Goal: Task Accomplishment & Management: Use online tool/utility

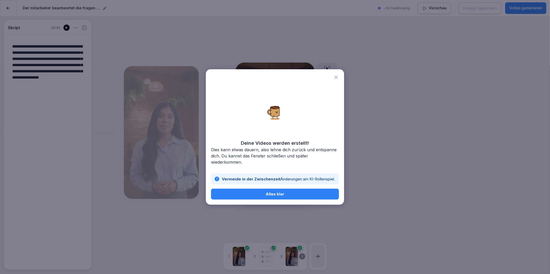
scroll to position [169, 0]
click at [243, 193] on div "Alles klar" at bounding box center [275, 194] width 120 height 6
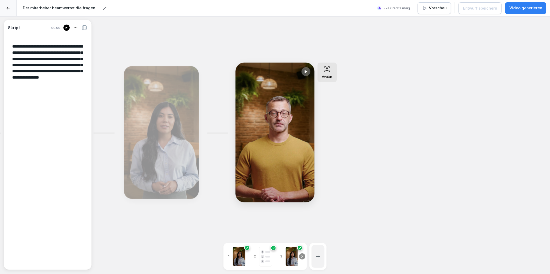
click at [519, 6] on p "Video generieren" at bounding box center [525, 8] width 33 height 6
click at [393, 151] on div "**********" at bounding box center [275, 154] width 550 height 274
click at [6, 7] on div at bounding box center [8, 8] width 17 height 17
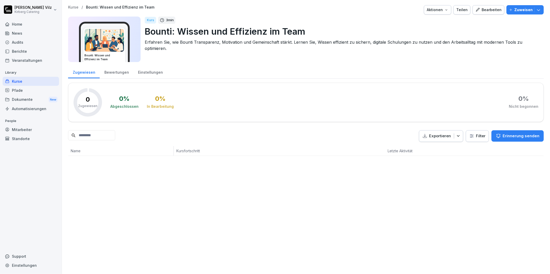
click at [493, 10] on div "Bearbeiten" at bounding box center [488, 10] width 26 height 6
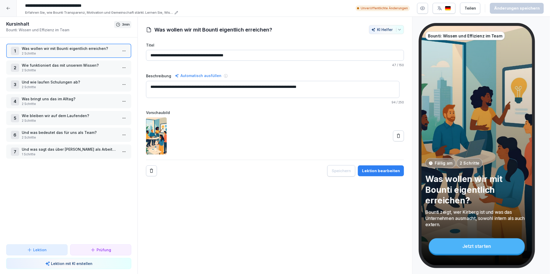
click at [122, 50] on html "**********" at bounding box center [275, 137] width 550 height 274
click at [104, 60] on div "Schritte bearbeiten" at bounding box center [101, 60] width 40 height 5
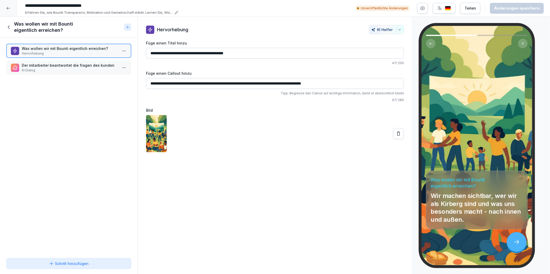
click at [51, 67] on p "Der mitarbeiter beantwortet die fragen des kunden" at bounding box center [70, 65] width 96 height 5
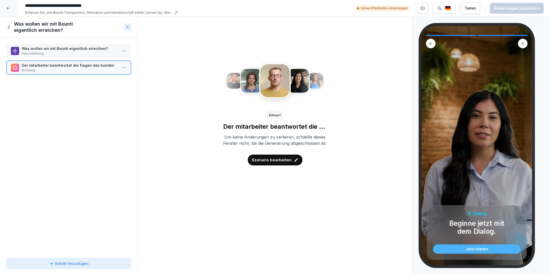
click at [471, 249] on div "Jetzt starten" at bounding box center [476, 250] width 78 height 4
click at [274, 163] on p "Szenario bearbeiten" at bounding box center [272, 160] width 40 height 6
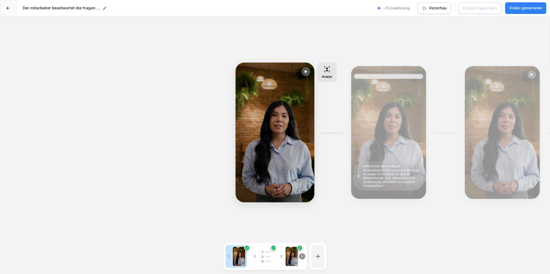
click at [307, 72] on icon at bounding box center [306, 72] width 4 height 4
click at [306, 70] on icon at bounding box center [306, 72] width 4 height 4
click at [307, 71] on icon at bounding box center [305, 71] width 3 height 3
click at [389, 114] on div "Bearbeiten" at bounding box center [388, 132] width 71 height 129
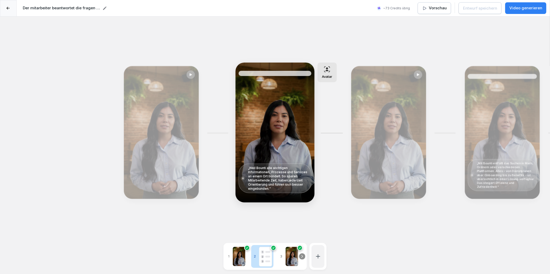
click at [6, 7] on icon at bounding box center [7, 8] width 3 height 3
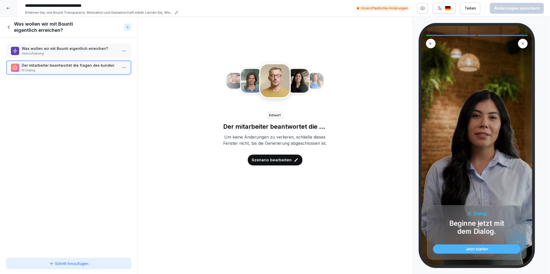
click at [472, 250] on div "Jetzt starten" at bounding box center [476, 250] width 78 height 4
click at [472, 249] on div "Jetzt starten" at bounding box center [476, 250] width 78 height 4
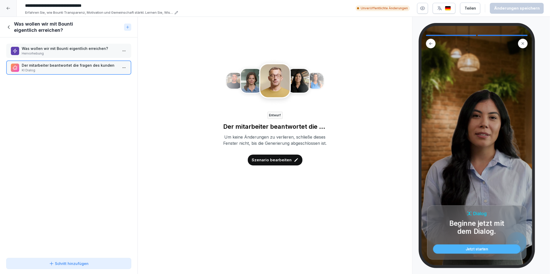
click at [472, 249] on div "Jetzt starten" at bounding box center [476, 250] width 78 height 4
click at [466, 156] on div "Dialog Beginne jetzt mit dem Dialog. Jetzt starten" at bounding box center [476, 146] width 110 height 240
click at [11, 8] on div at bounding box center [8, 8] width 17 height 17
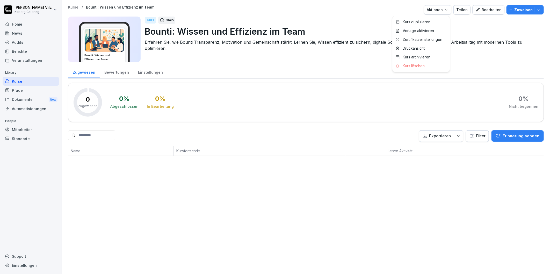
click at [446, 11] on icon "button" at bounding box center [446, 10] width 4 height 4
click at [467, 29] on html "[PERSON_NAME] Catering Home News Audits Berichte Veranstaltungen Library Kurse …" at bounding box center [275, 137] width 550 height 274
click at [461, 14] on button "Teilen" at bounding box center [461, 9] width 17 height 9
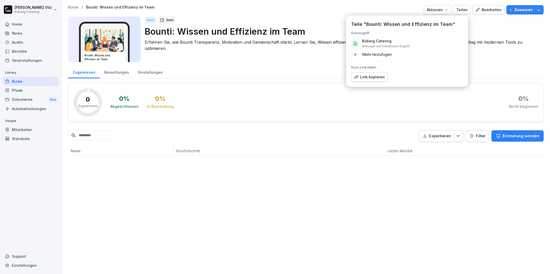
click at [377, 77] on div "Link kopieren" at bounding box center [369, 77] width 31 height 6
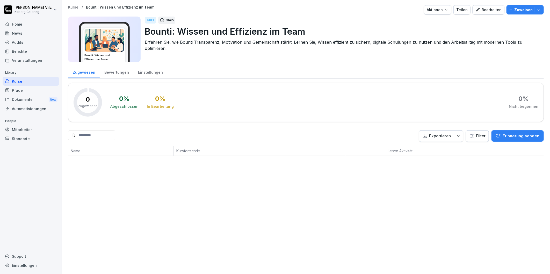
click at [484, 10] on div "Bearbeiten" at bounding box center [488, 10] width 26 height 6
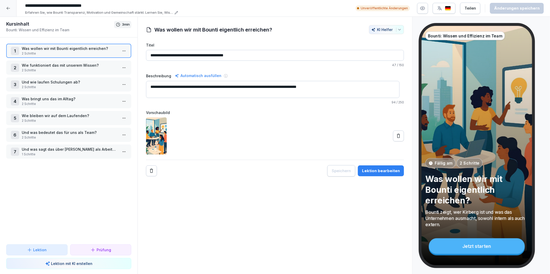
click at [58, 51] on p "2 Schritte" at bounding box center [70, 53] width 96 height 5
click at [119, 52] on html "**********" at bounding box center [275, 137] width 550 height 274
click at [106, 62] on div "Schritte bearbeiten" at bounding box center [101, 60] width 40 height 5
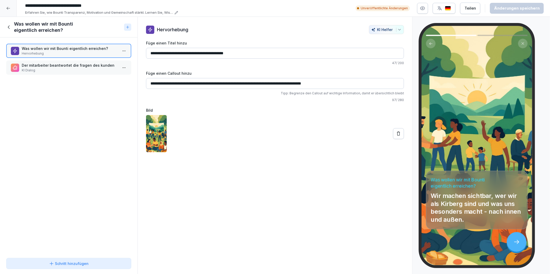
click at [75, 66] on p "Der mitarbeiter beantwortet die fragen des kunden" at bounding box center [70, 65] width 96 height 5
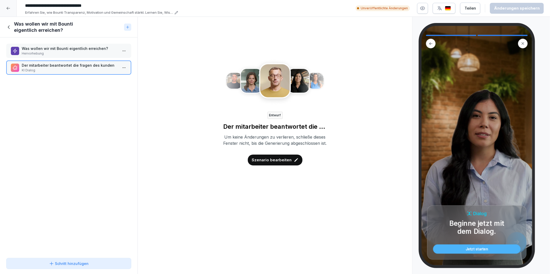
click at [47, 262] on div "Schritt hinzufügen" at bounding box center [69, 263] width 116 height 5
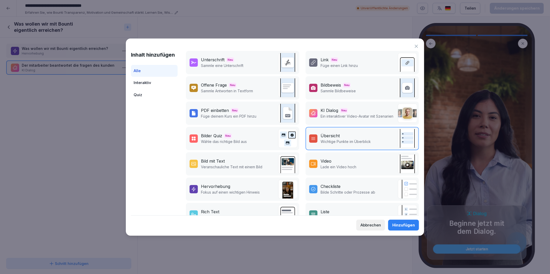
click at [331, 107] on div "KI Dialog" at bounding box center [329, 110] width 18 height 6
click at [395, 223] on div "Hinzufügen" at bounding box center [403, 226] width 23 height 6
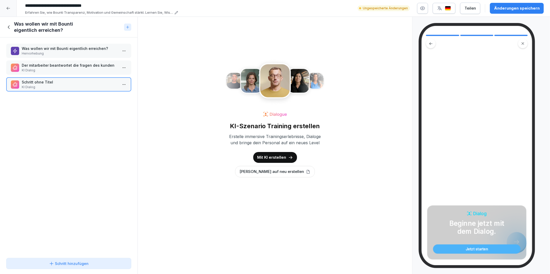
click at [270, 172] on p "[PERSON_NAME] auf neu erstellen" at bounding box center [271, 172] width 64 height 6
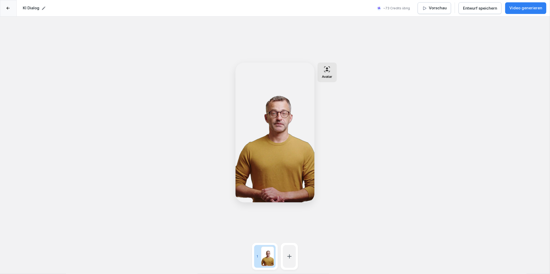
click at [335, 75] on div "Avatar" at bounding box center [327, 73] width 19 height 20
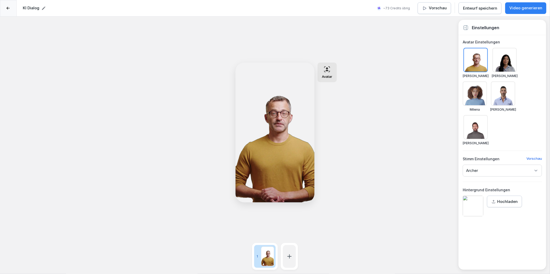
click at [501, 62] on div at bounding box center [504, 60] width 24 height 24
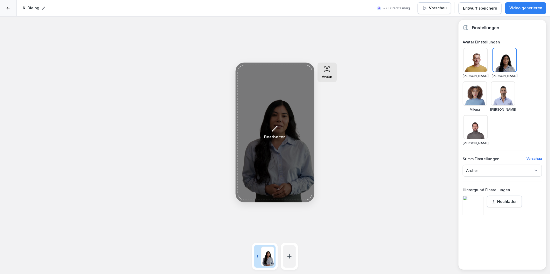
click at [283, 135] on p "Bearbeiten" at bounding box center [274, 137] width 21 height 6
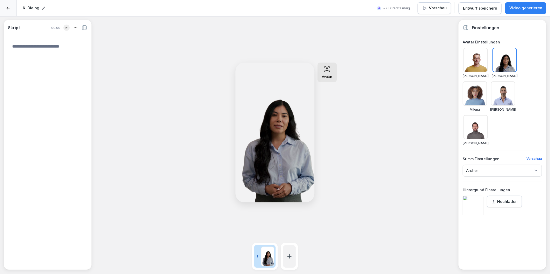
paste textarea "**********"
type textarea "**********"
click at [143, 160] on div "**********" at bounding box center [275, 154] width 550 height 274
click at [290, 256] on icon at bounding box center [289, 257] width 4 height 4
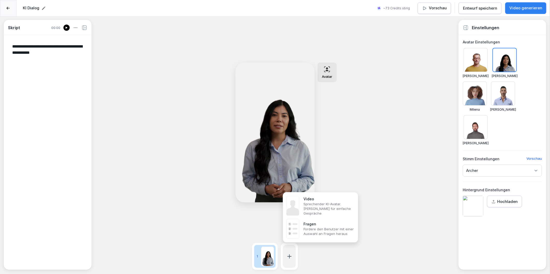
click at [309, 209] on p "Sprechender KI-Avatar. [PERSON_NAME] für einfache Gespräche" at bounding box center [328, 209] width 50 height 14
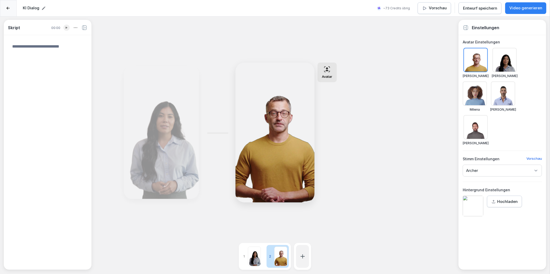
paste textarea "**********"
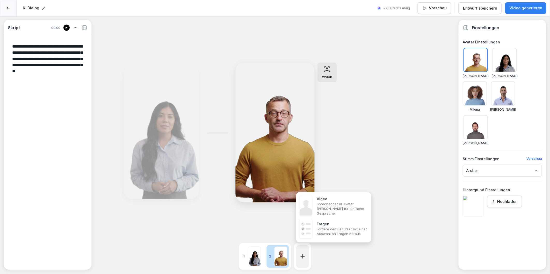
click at [307, 257] on div at bounding box center [302, 256] width 13 height 23
click at [334, 207] on p "Sprechender KI-Avatar. [PERSON_NAME] für einfache Gespräche" at bounding box center [341, 209] width 50 height 14
type textarea "**********"
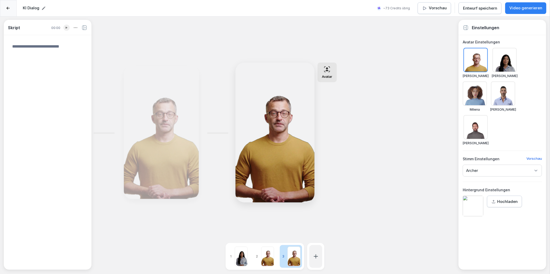
click at [478, 92] on div at bounding box center [474, 94] width 24 height 24
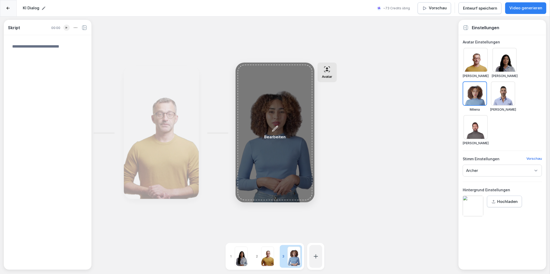
click at [276, 131] on icon at bounding box center [274, 128] width 7 height 7
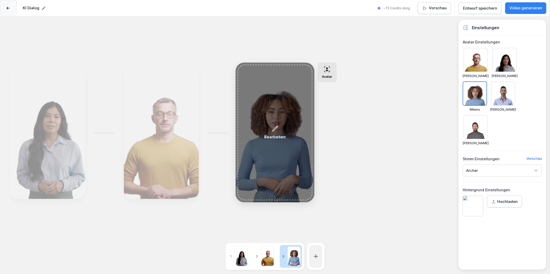
click at [275, 135] on p "Bearbeiten" at bounding box center [274, 137] width 21 height 6
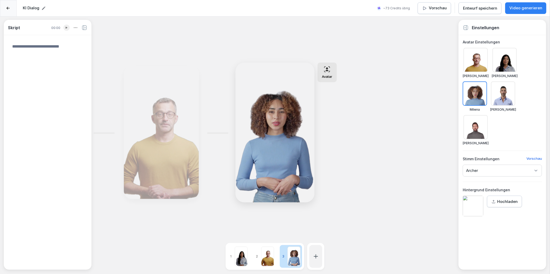
paste textarea "**********"
click at [318, 254] on icon at bounding box center [316, 257] width 6 height 6
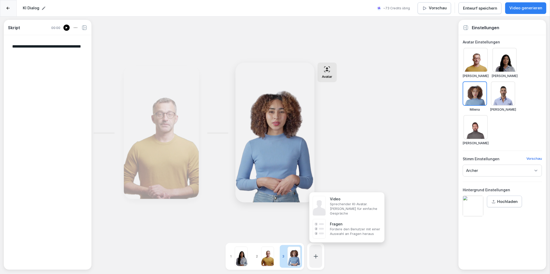
click at [349, 204] on p "Sprechender KI-Avatar. [PERSON_NAME] für einfache Gespräche" at bounding box center [355, 209] width 50 height 14
type textarea "**********"
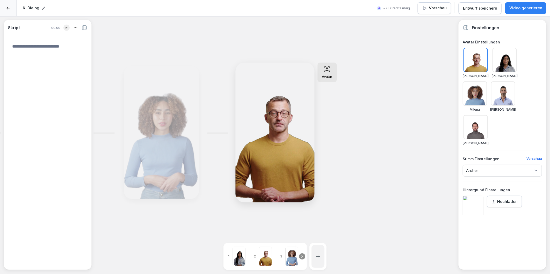
click at [471, 133] on div at bounding box center [475, 127] width 24 height 24
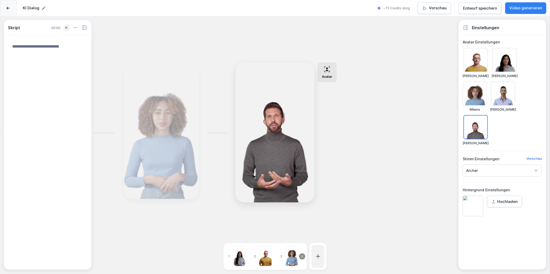
paste textarea "**********"
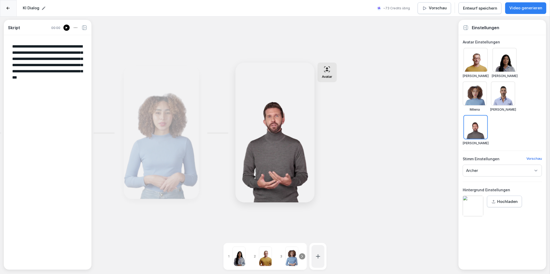
click at [320, 254] on icon at bounding box center [318, 257] width 6 height 6
click at [342, 206] on p "Sprechender KI-Avatar. [PERSON_NAME] für einfache Gespräche" at bounding box center [357, 207] width 50 height 14
type textarea "**********"
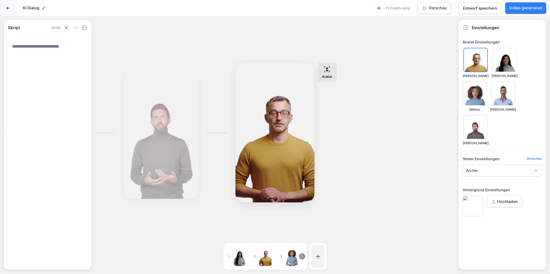
click at [503, 91] on div at bounding box center [503, 94] width 24 height 24
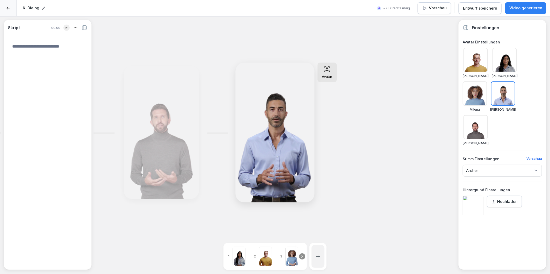
paste textarea "**********"
click at [321, 254] on icon at bounding box center [318, 257] width 6 height 6
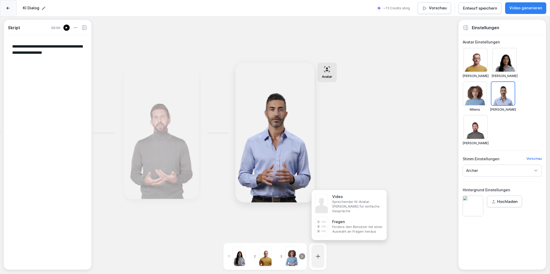
click at [347, 208] on p "Sprechender KI-Avatar. [PERSON_NAME] für einfache Gespräche" at bounding box center [357, 207] width 50 height 14
type textarea "**********"
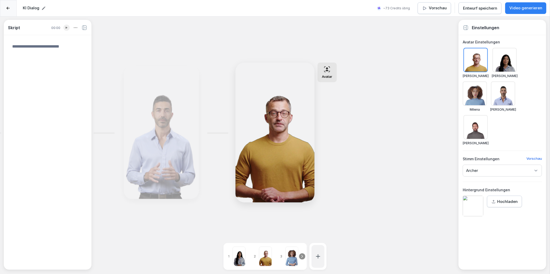
click at [505, 61] on div at bounding box center [504, 60] width 24 height 24
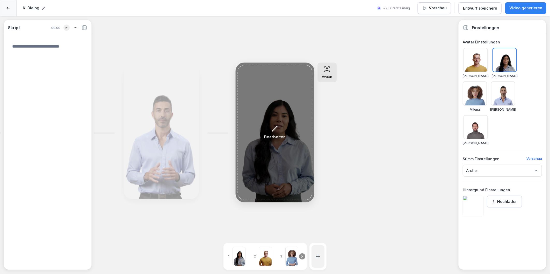
click at [277, 163] on div "Bearbeiten" at bounding box center [275, 133] width 75 height 136
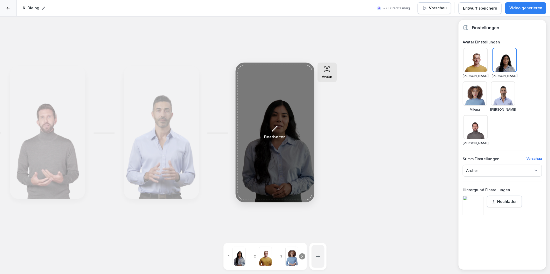
click at [268, 141] on div "Bearbeiten" at bounding box center [275, 133] width 75 height 136
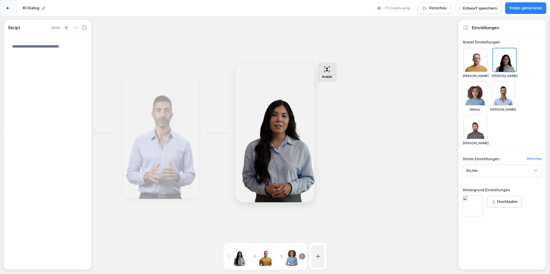
paste textarea "**********"
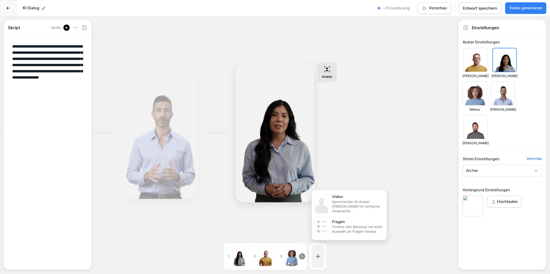
click at [320, 254] on icon at bounding box center [318, 257] width 6 height 6
click at [344, 201] on p "Sprechender KI-Avatar. [PERSON_NAME] für einfache Gespräche" at bounding box center [357, 207] width 50 height 14
type textarea "**********"
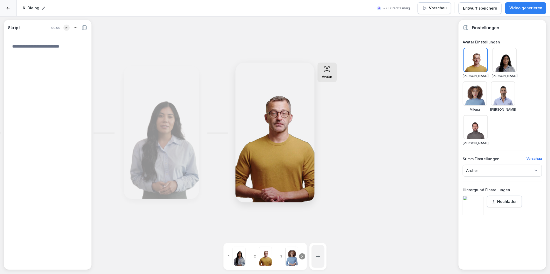
paste textarea "**********"
click at [11, 45] on textarea "**********" at bounding box center [47, 152] width 79 height 226
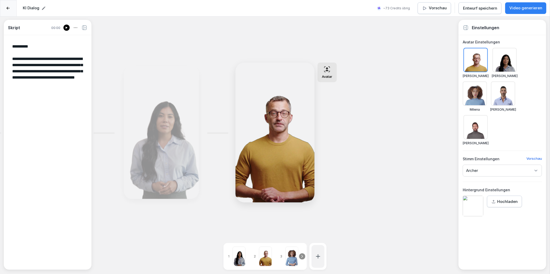
click at [498, 171] on div "Archer" at bounding box center [501, 171] width 79 height 12
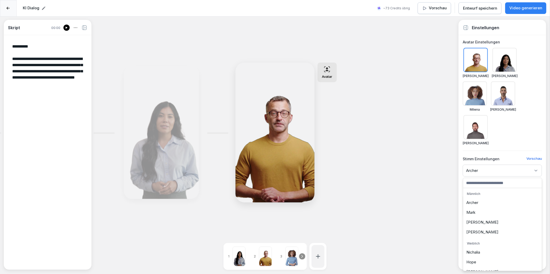
click at [472, 221] on div "[PERSON_NAME]" at bounding box center [502, 223] width 76 height 10
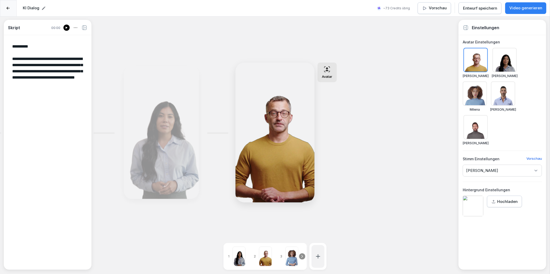
click at [180, 107] on div "Bearbeiten" at bounding box center [161, 132] width 71 height 129
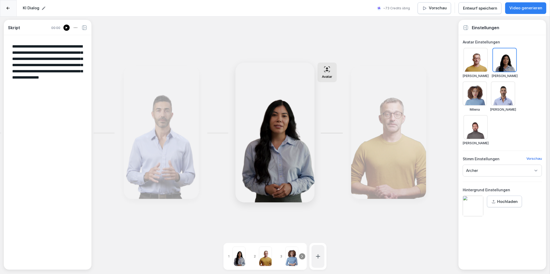
click at [474, 169] on p "Archer" at bounding box center [472, 170] width 12 height 5
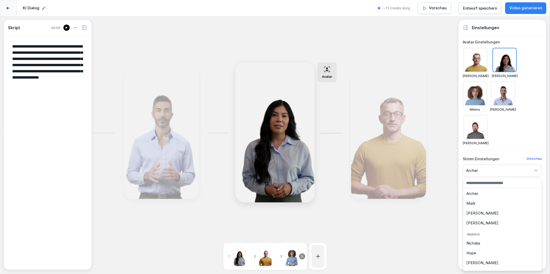
click at [476, 253] on div "Hope" at bounding box center [502, 253] width 76 height 10
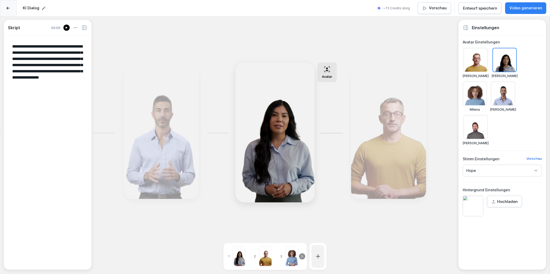
click at [167, 118] on div "Bearbeiten" at bounding box center [161, 132] width 71 height 129
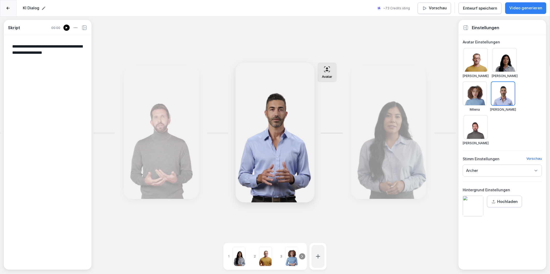
click at [239, 252] on div at bounding box center [238, 257] width 13 height 20
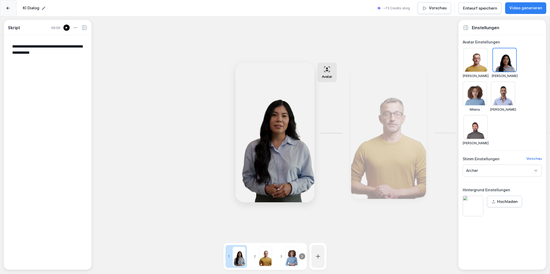
drag, startPoint x: 238, startPoint y: 246, endPoint x: 248, endPoint y: 246, distance: 9.6
click at [248, 246] on div "1 2 3 4 5 6 7" at bounding box center [264, 256] width 83 height 27
drag, startPoint x: 257, startPoint y: 111, endPoint x: 199, endPoint y: 111, distance: 58.0
click at [199, 111] on div "**********" at bounding box center [275, 154] width 550 height 274
click at [523, 8] on p "Video generieren" at bounding box center [525, 8] width 33 height 6
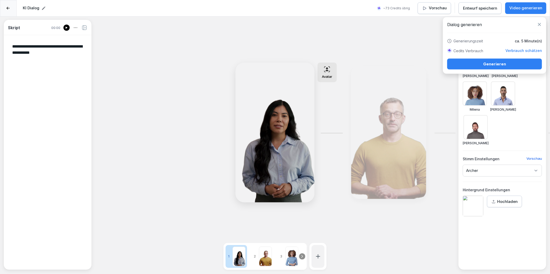
click at [488, 65] on div "Generieren" at bounding box center [494, 64] width 86 height 6
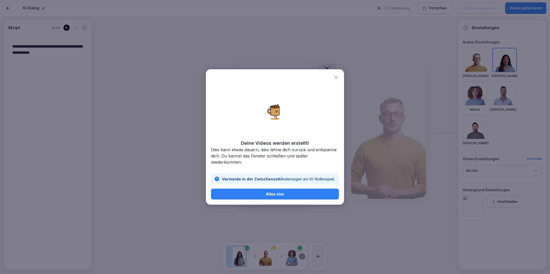
click at [231, 196] on div "Alles klar" at bounding box center [275, 194] width 120 height 6
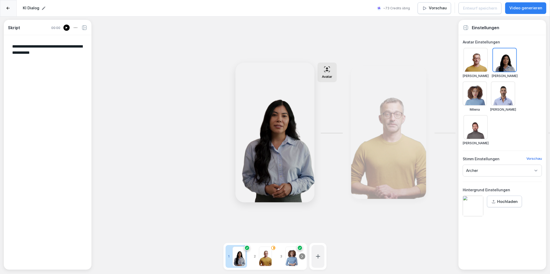
click at [302, 255] on icon at bounding box center [302, 257] width 4 height 4
click at [302, 251] on div "7" at bounding box center [294, 256] width 22 height 23
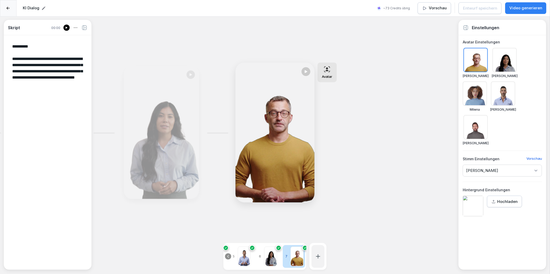
click at [229, 255] on icon at bounding box center [228, 257] width 4 height 4
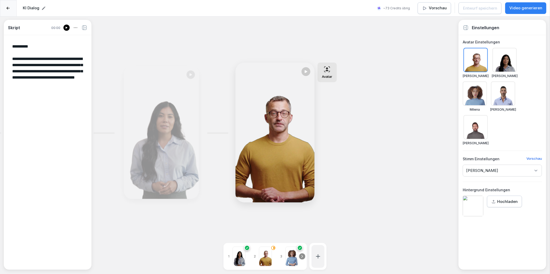
click at [264, 249] on div at bounding box center [265, 257] width 13 height 20
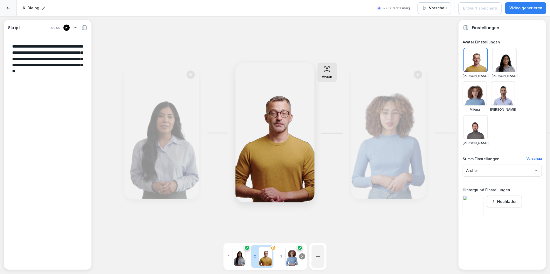
click at [433, 9] on p "Vorschau" at bounding box center [438, 8] width 18 height 6
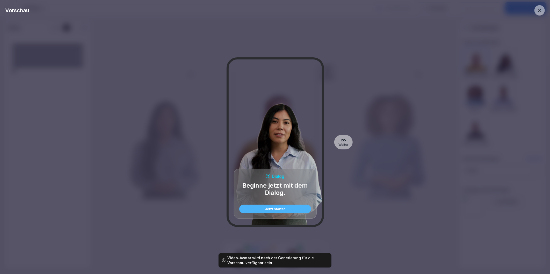
click at [284, 205] on button "Jetzt starten" at bounding box center [275, 209] width 72 height 9
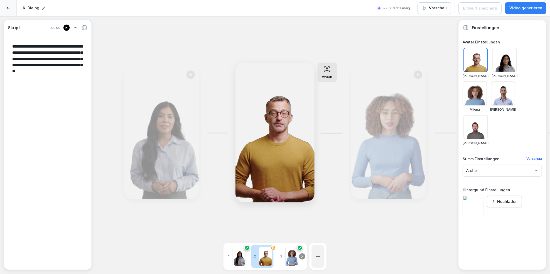
click at [168, 143] on div "Bearbeiten" at bounding box center [161, 132] width 71 height 129
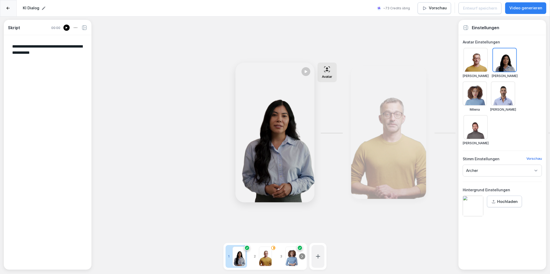
click at [492, 170] on div "Archer" at bounding box center [501, 171] width 79 height 12
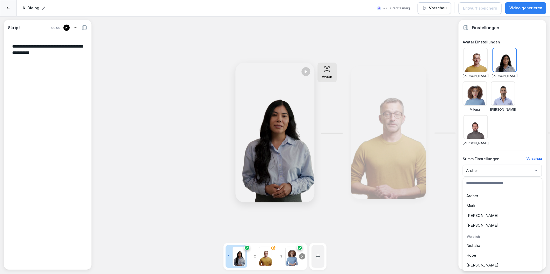
scroll to position [9, 0]
click at [475, 243] on div "Nichalia" at bounding box center [502, 244] width 76 height 10
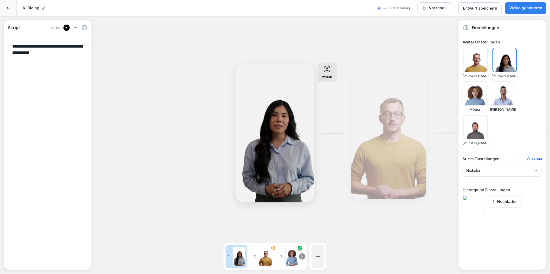
click at [378, 130] on div "Bearbeiten" at bounding box center [388, 132] width 71 height 129
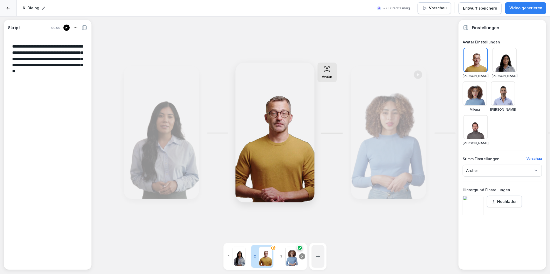
click at [383, 147] on div "Bearbeiten" at bounding box center [388, 132] width 71 height 129
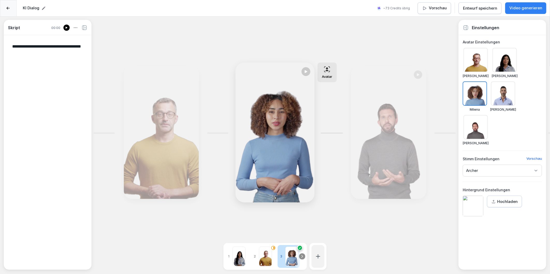
click at [467, 172] on p "Archer" at bounding box center [472, 170] width 12 height 5
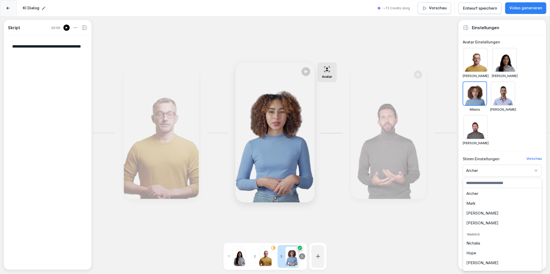
click at [476, 252] on div "Hope" at bounding box center [502, 253] width 76 height 10
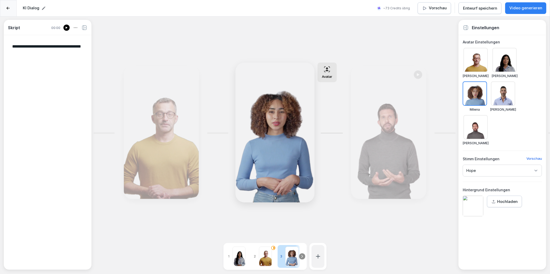
click at [371, 115] on div "Bearbeiten" at bounding box center [388, 132] width 71 height 129
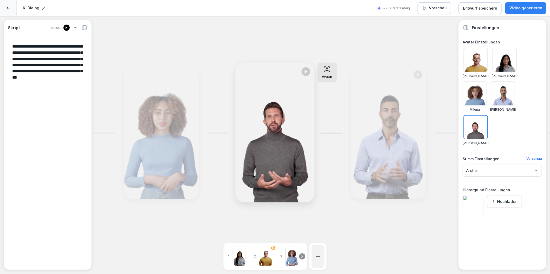
click at [486, 170] on div "Archer" at bounding box center [501, 171] width 79 height 12
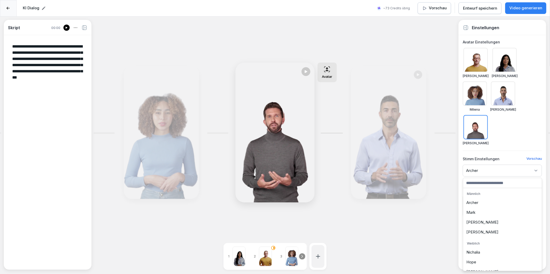
click at [476, 211] on div "Mark" at bounding box center [502, 213] width 76 height 10
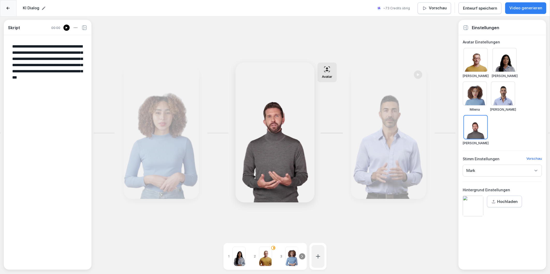
click at [399, 119] on div "Bearbeiten" at bounding box center [388, 132] width 71 height 129
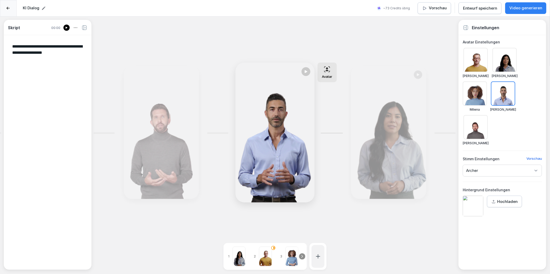
click at [474, 171] on p "Archer" at bounding box center [472, 170] width 12 height 5
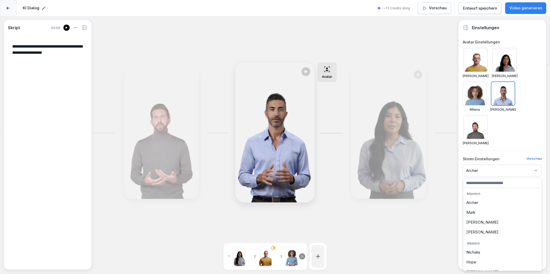
click at [474, 223] on div "[PERSON_NAME]" at bounding box center [502, 223] width 76 height 10
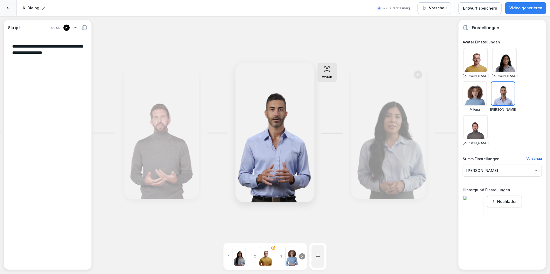
click at [396, 139] on p "Bearbeiten" at bounding box center [388, 136] width 20 height 5
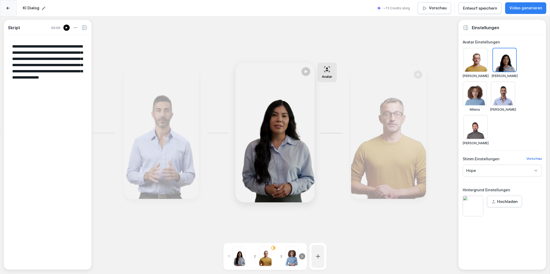
click at [486, 170] on div "Hope" at bounding box center [501, 171] width 79 height 12
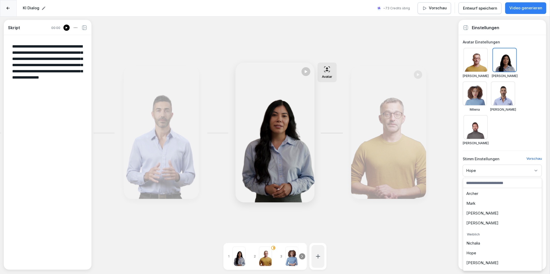
click at [475, 263] on div "[PERSON_NAME]" at bounding box center [502, 263] width 76 height 10
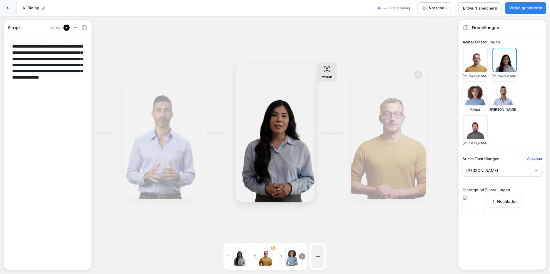
click at [388, 128] on icon at bounding box center [388, 129] width 6 height 7
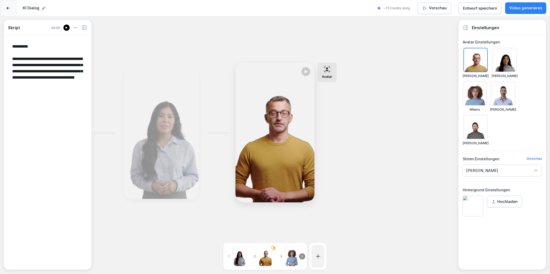
click at [467, 171] on p "[PERSON_NAME]" at bounding box center [482, 170] width 32 height 5
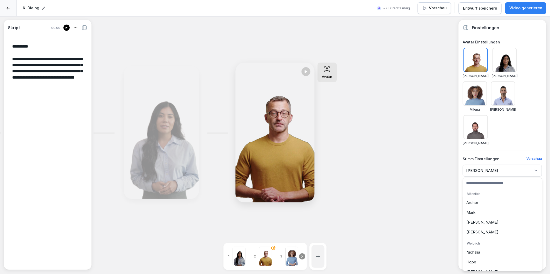
click at [476, 202] on div "Archer" at bounding box center [502, 203] width 76 height 10
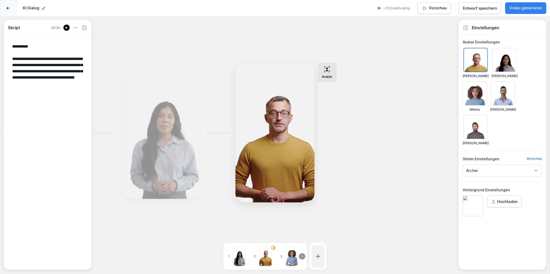
click at [516, 8] on p "Video generieren" at bounding box center [525, 8] width 33 height 6
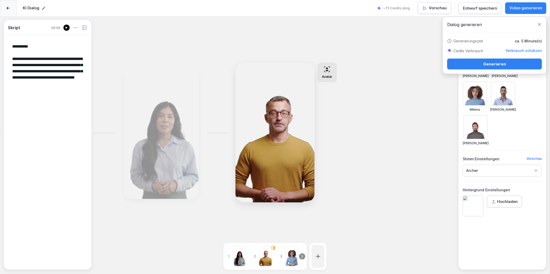
click at [492, 63] on div "Generieren" at bounding box center [494, 64] width 86 height 6
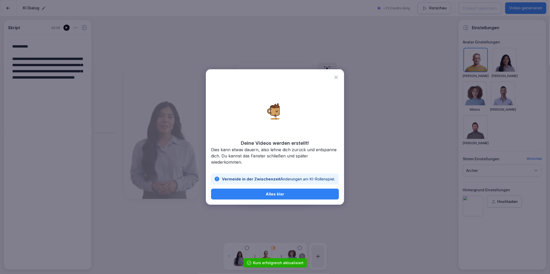
click at [287, 193] on div "Alles klar" at bounding box center [275, 194] width 120 height 6
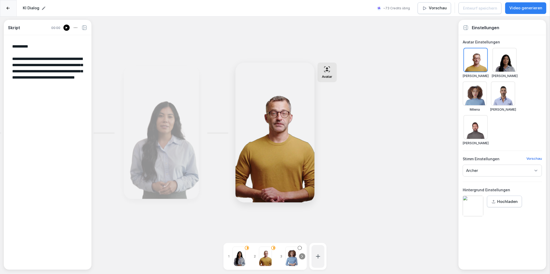
click at [301, 255] on icon at bounding box center [301, 256] width 1 height 2
click at [301, 251] on div at bounding box center [296, 257] width 13 height 20
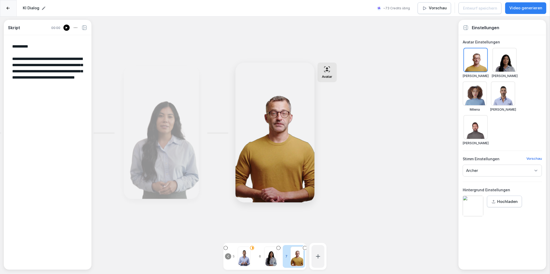
click at [229, 255] on icon at bounding box center [228, 257] width 4 height 4
click at [303, 255] on icon at bounding box center [302, 257] width 4 height 4
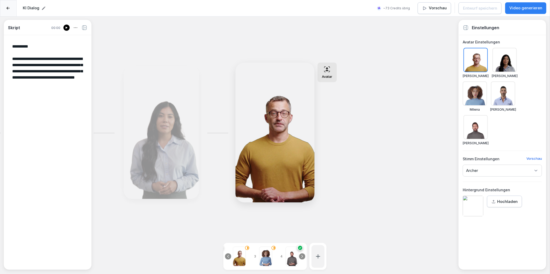
click at [303, 255] on icon at bounding box center [302, 257] width 4 height 4
click at [303, 251] on div "7" at bounding box center [294, 256] width 22 height 23
click at [230, 254] on div at bounding box center [228, 257] width 6 height 6
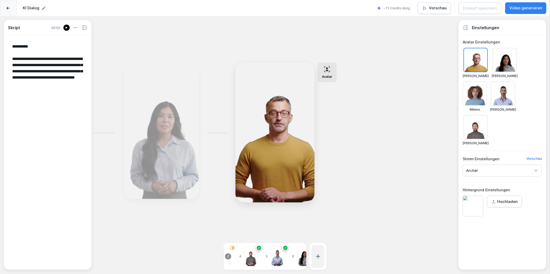
click at [230, 254] on div at bounding box center [228, 257] width 6 height 6
click at [425, 9] on icon "button" at bounding box center [424, 8] width 3 height 3
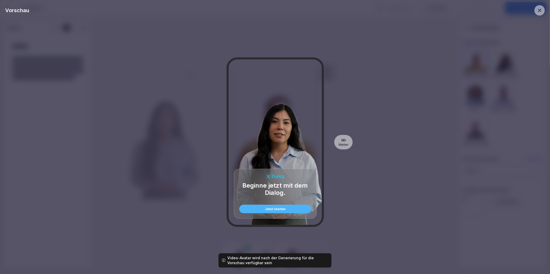
click at [273, 209] on div "Jetzt starten" at bounding box center [275, 209] width 64 height 3
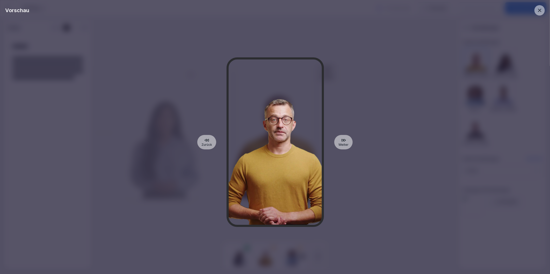
click at [99, 214] on div "Zurück Weiter" at bounding box center [274, 143] width 539 height 254
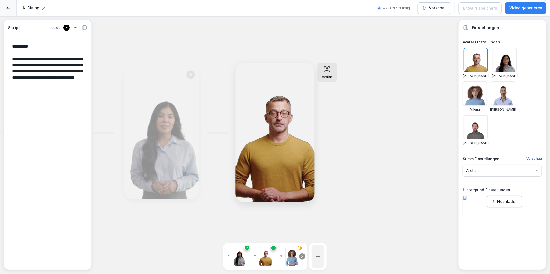
click at [303, 255] on icon at bounding box center [302, 257] width 4 height 4
click at [303, 252] on div "7" at bounding box center [294, 256] width 22 height 23
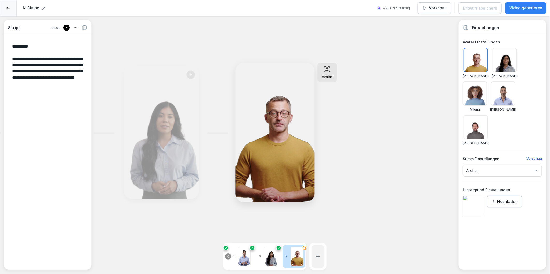
click at [303, 252] on div "7" at bounding box center [294, 256] width 22 height 23
click at [230, 255] on icon at bounding box center [228, 257] width 4 height 4
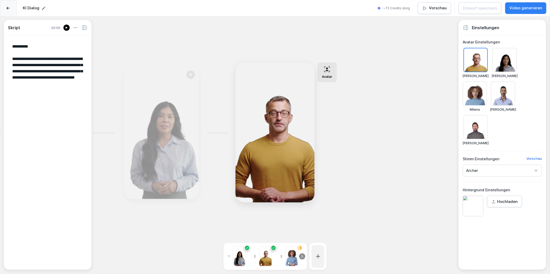
click at [230, 254] on p "1" at bounding box center [228, 256] width 4 height 5
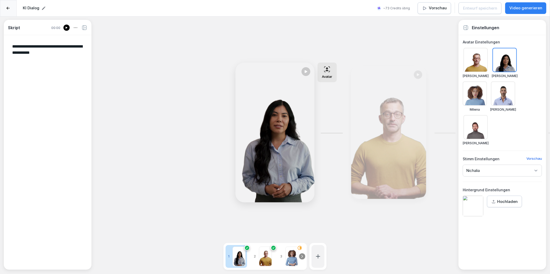
click at [230, 254] on p "1" at bounding box center [228, 256] width 4 height 5
click at [302, 255] on icon at bounding box center [301, 256] width 1 height 2
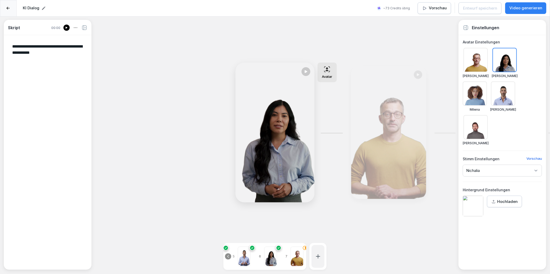
click at [302, 253] on div "7" at bounding box center [294, 256] width 22 height 23
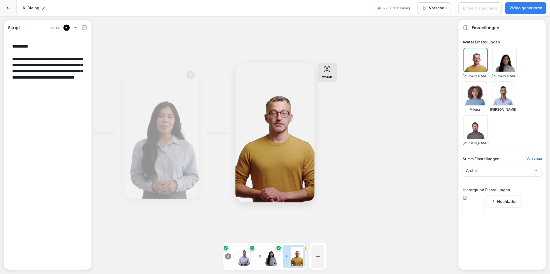
click at [436, 9] on p "Vorschau" at bounding box center [438, 8] width 18 height 6
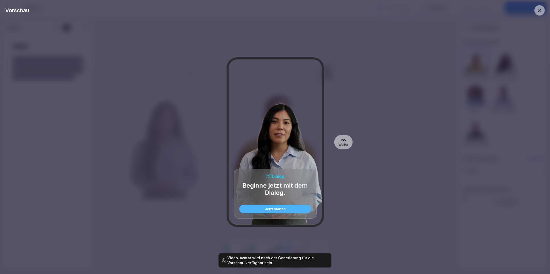
click at [285, 209] on div "Jetzt starten" at bounding box center [275, 209] width 64 height 3
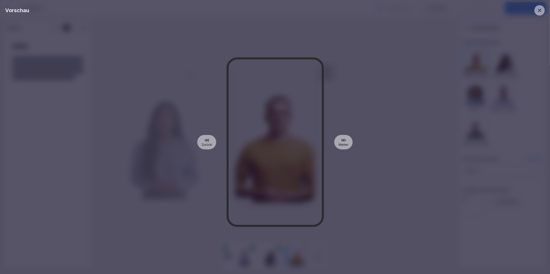
click at [542, 11] on div at bounding box center [539, 10] width 10 height 10
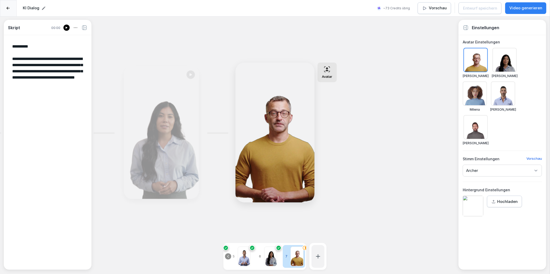
click at [228, 255] on icon at bounding box center [228, 257] width 4 height 4
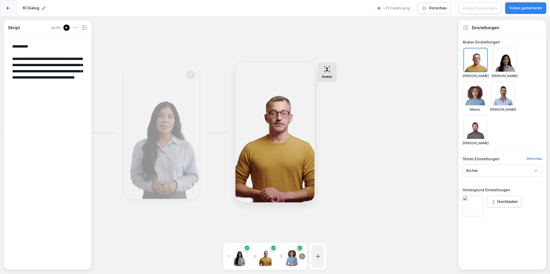
click at [301, 255] on icon at bounding box center [302, 257] width 4 height 4
click at [240, 252] on div at bounding box center [240, 257] width 13 height 20
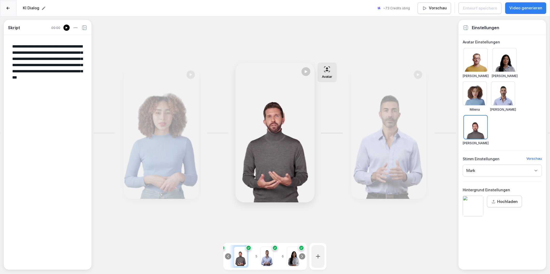
drag, startPoint x: 37, startPoint y: 70, endPoint x: 46, endPoint y: 60, distance: 13.5
click at [46, 60] on textarea "**********" at bounding box center [47, 152] width 79 height 226
click at [472, 7] on div "Entwurf speichern" at bounding box center [480, 8] width 34 height 6
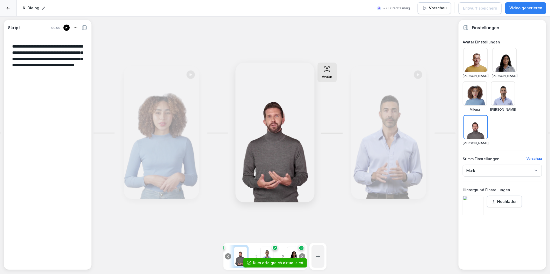
click at [437, 7] on p "Vorschau" at bounding box center [438, 8] width 18 height 6
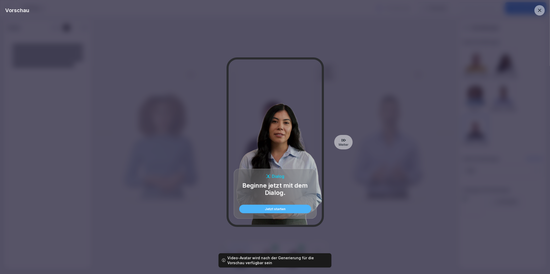
click at [278, 209] on div "Jetzt starten" at bounding box center [275, 209] width 64 height 3
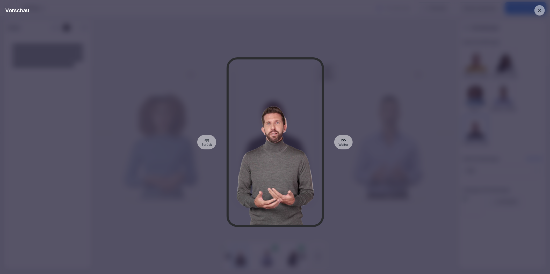
click at [540, 9] on icon at bounding box center [539, 11] width 6 height 6
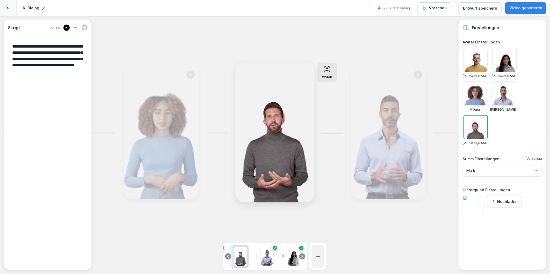
click at [526, 9] on p "Video generieren" at bounding box center [525, 8] width 33 height 6
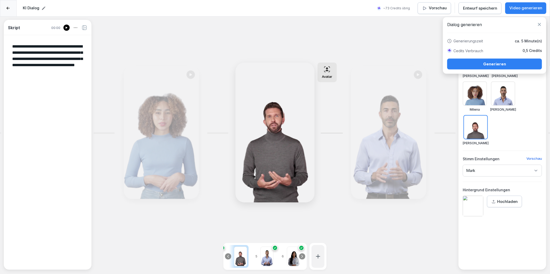
click at [480, 64] on div "Generieren" at bounding box center [494, 64] width 86 height 6
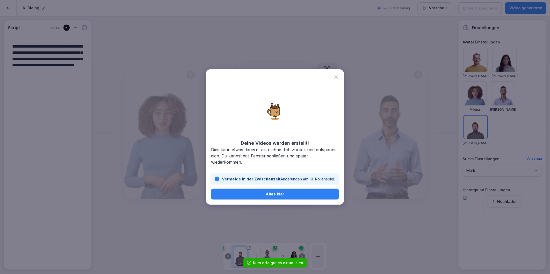
click at [225, 195] on div "Alles klar" at bounding box center [275, 194] width 120 height 6
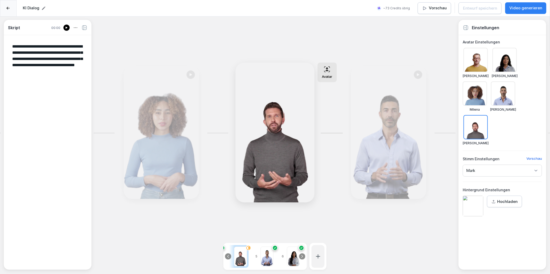
click at [226, 255] on icon at bounding box center [228, 257] width 4 height 4
click at [226, 254] on p "1" at bounding box center [228, 256] width 4 height 5
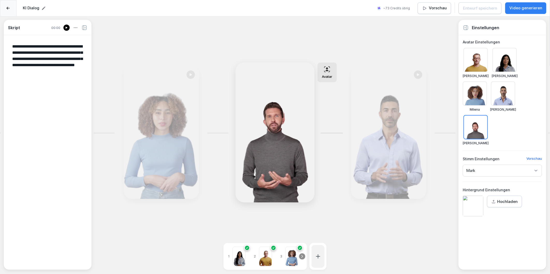
type textarea "**********"
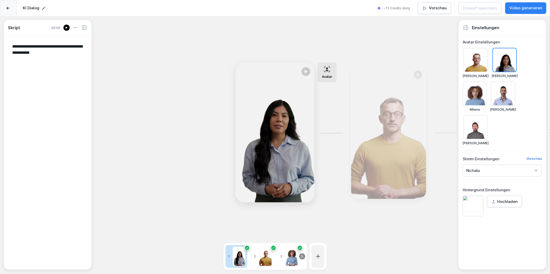
click at [303, 255] on icon at bounding box center [302, 257] width 4 height 4
click at [435, 8] on p "Vorschau" at bounding box center [438, 8] width 18 height 6
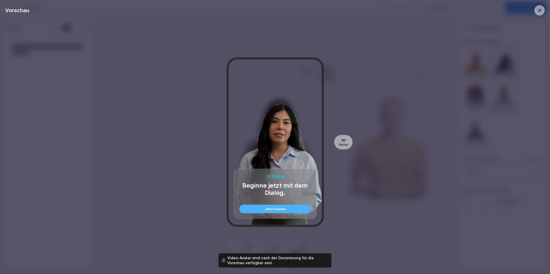
click at [283, 209] on div "Jetzt starten" at bounding box center [275, 209] width 64 height 3
